Goal: Navigation & Orientation: Understand site structure

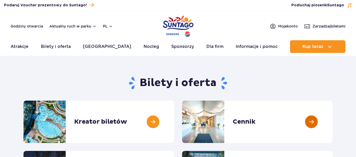
click at [333, 120] on link at bounding box center [333, 121] width 0 height 42
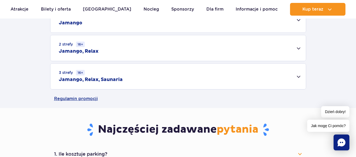
scroll to position [162, 0]
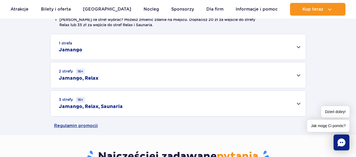
click at [300, 103] on div "3 strefy 16+ Jamango, Relax, Saunaria" at bounding box center [178, 103] width 256 height 26
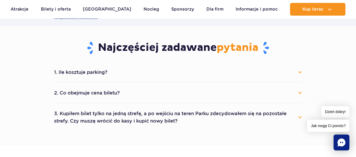
scroll to position [350, 0]
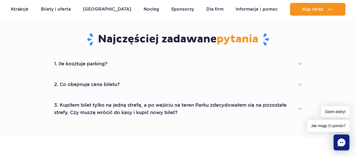
click at [100, 83] on button "2. Co obejmuje cena biletu?" at bounding box center [178, 84] width 248 height 12
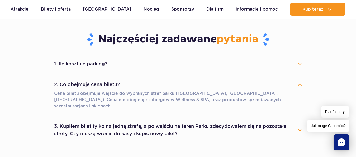
click at [301, 63] on button "1. Ile kosztuje parking?" at bounding box center [178, 64] width 248 height 12
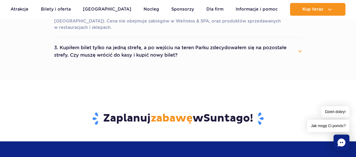
scroll to position [458, 0]
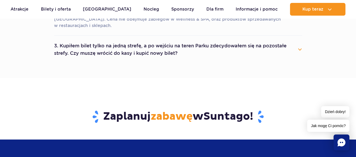
click at [301, 40] on button "3. Kupiłem bilet tylko na jedną strefę, a po wejściu na teren Parku zdecydowałe…" at bounding box center [178, 49] width 248 height 19
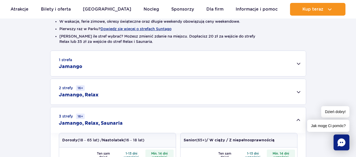
scroll to position [135, 0]
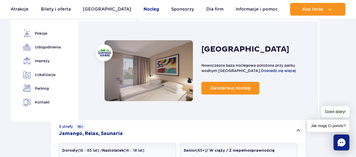
click at [144, 8] on link "Nocleg" at bounding box center [152, 9] width 16 height 13
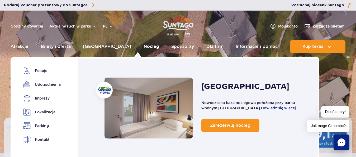
click at [144, 46] on link "Nocleg" at bounding box center [152, 46] width 16 height 13
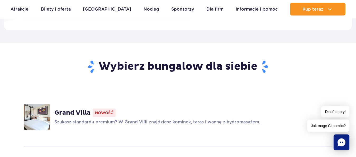
scroll to position [323, 0]
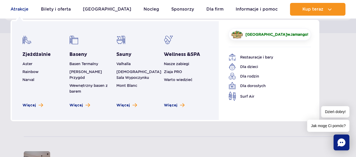
click at [18, 9] on link "Atrakcje" at bounding box center [20, 9] width 18 height 13
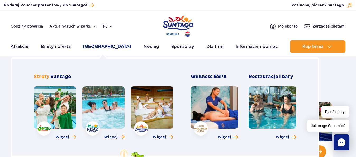
click at [104, 48] on link "[GEOGRAPHIC_DATA]" at bounding box center [107, 46] width 48 height 13
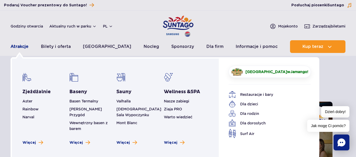
click at [13, 46] on link "Atrakcje" at bounding box center [20, 46] width 18 height 13
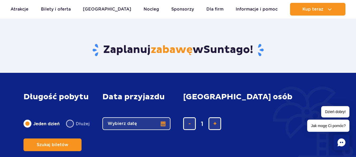
scroll to position [216, 0]
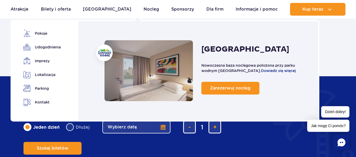
drag, startPoint x: 138, startPoint y: 8, endPoint x: 139, endPoint y: 20, distance: 11.9
click at [144, 8] on link "Nocleg" at bounding box center [152, 9] width 16 height 13
